Goal: Information Seeking & Learning: Check status

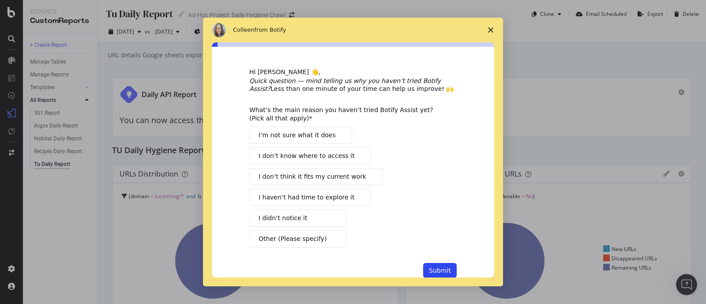
click at [332, 195] on span "I haven’t had time to explore it" at bounding box center [307, 197] width 96 height 9
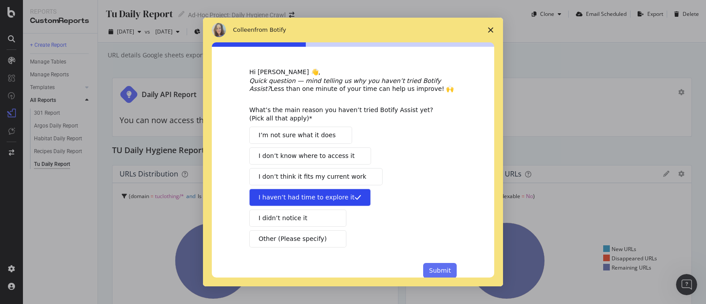
click at [435, 272] on button "Submit" at bounding box center [440, 270] width 34 height 15
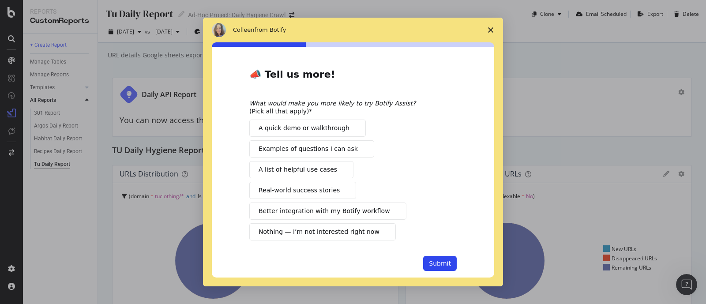
click at [491, 33] on span "Close survey" at bounding box center [491, 30] width 25 height 25
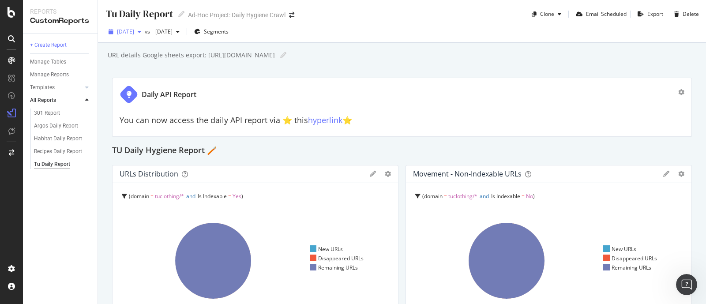
click at [145, 35] on div "[DATE]" at bounding box center [125, 31] width 40 height 13
click at [66, 229] on div "+ Create Report Manage Tables Manage Reports Templates AI Bots in Search Busine…" at bounding box center [60, 169] width 75 height 271
click at [56, 127] on div "Argos Daily Report" at bounding box center [56, 125] width 44 height 9
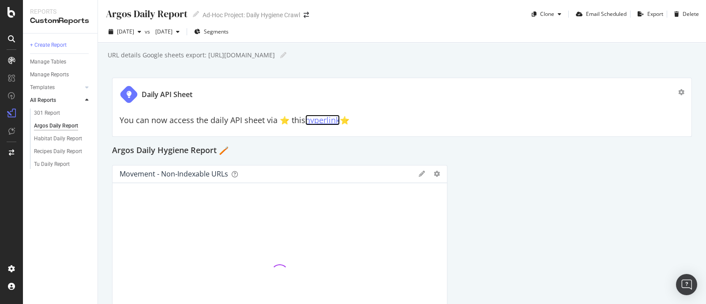
click at [317, 122] on link "hyperlink" at bounding box center [323, 120] width 34 height 11
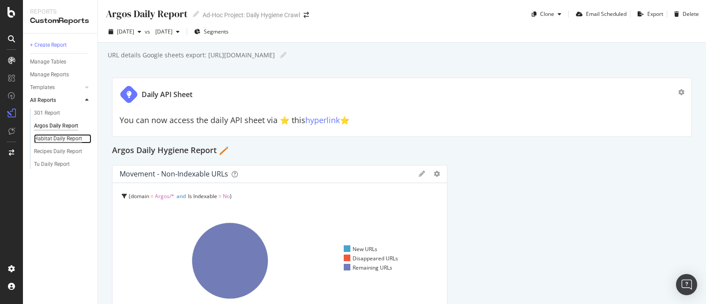
click at [68, 140] on div "Habitat Daily Report" at bounding box center [58, 138] width 48 height 9
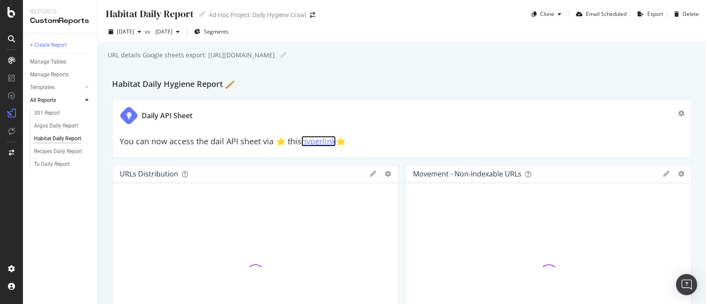
click at [308, 144] on link "hyperlink" at bounding box center [319, 141] width 34 height 11
click at [52, 162] on div "Tu Daily Report" at bounding box center [52, 164] width 36 height 9
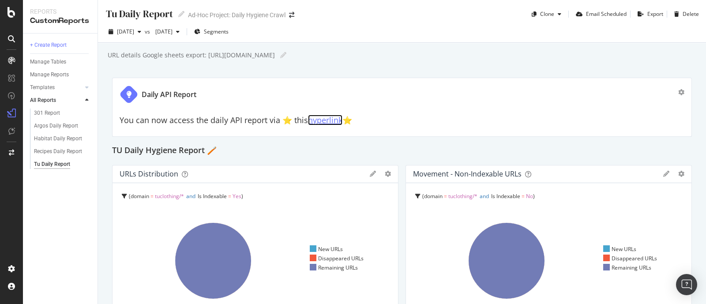
click at [316, 121] on link "hyperlink" at bounding box center [325, 120] width 34 height 11
